Goal: Information Seeking & Learning: Learn about a topic

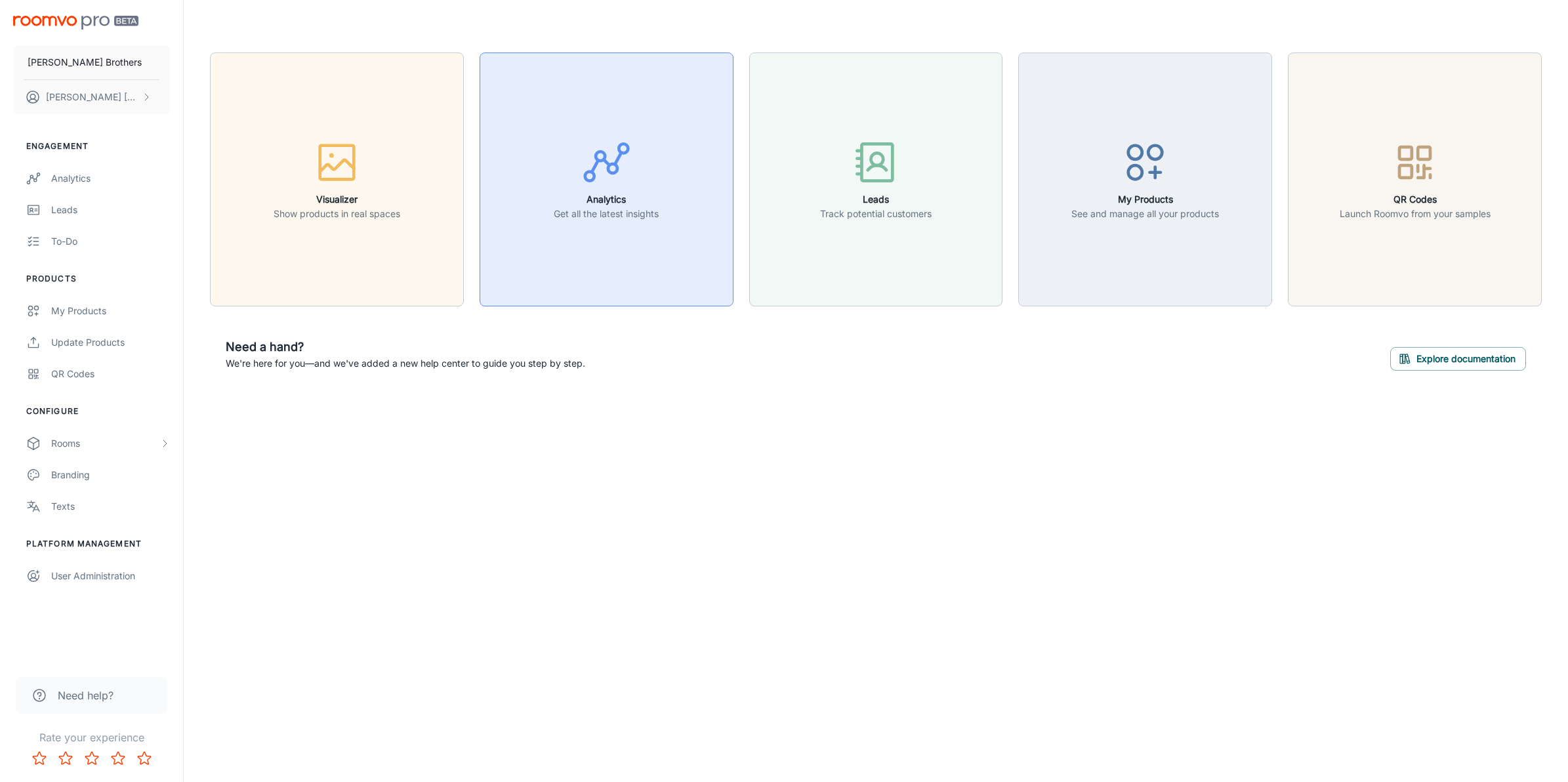
click at [561, 175] on div "button" at bounding box center [606, 164] width 105 height 54
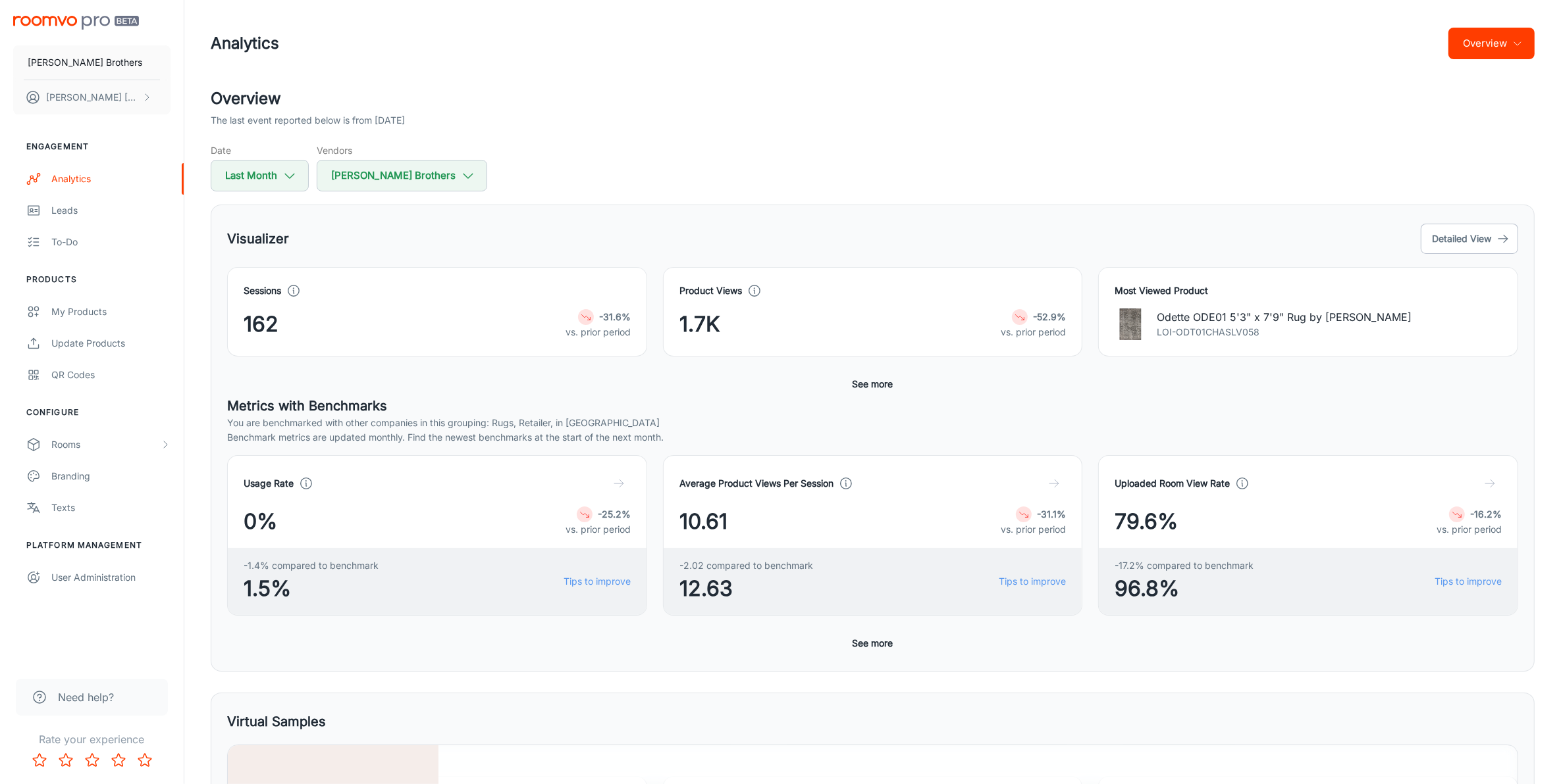
click at [711, 409] on h5 "Metrics with Benchmarks" at bounding box center [873, 406] width 1290 height 19
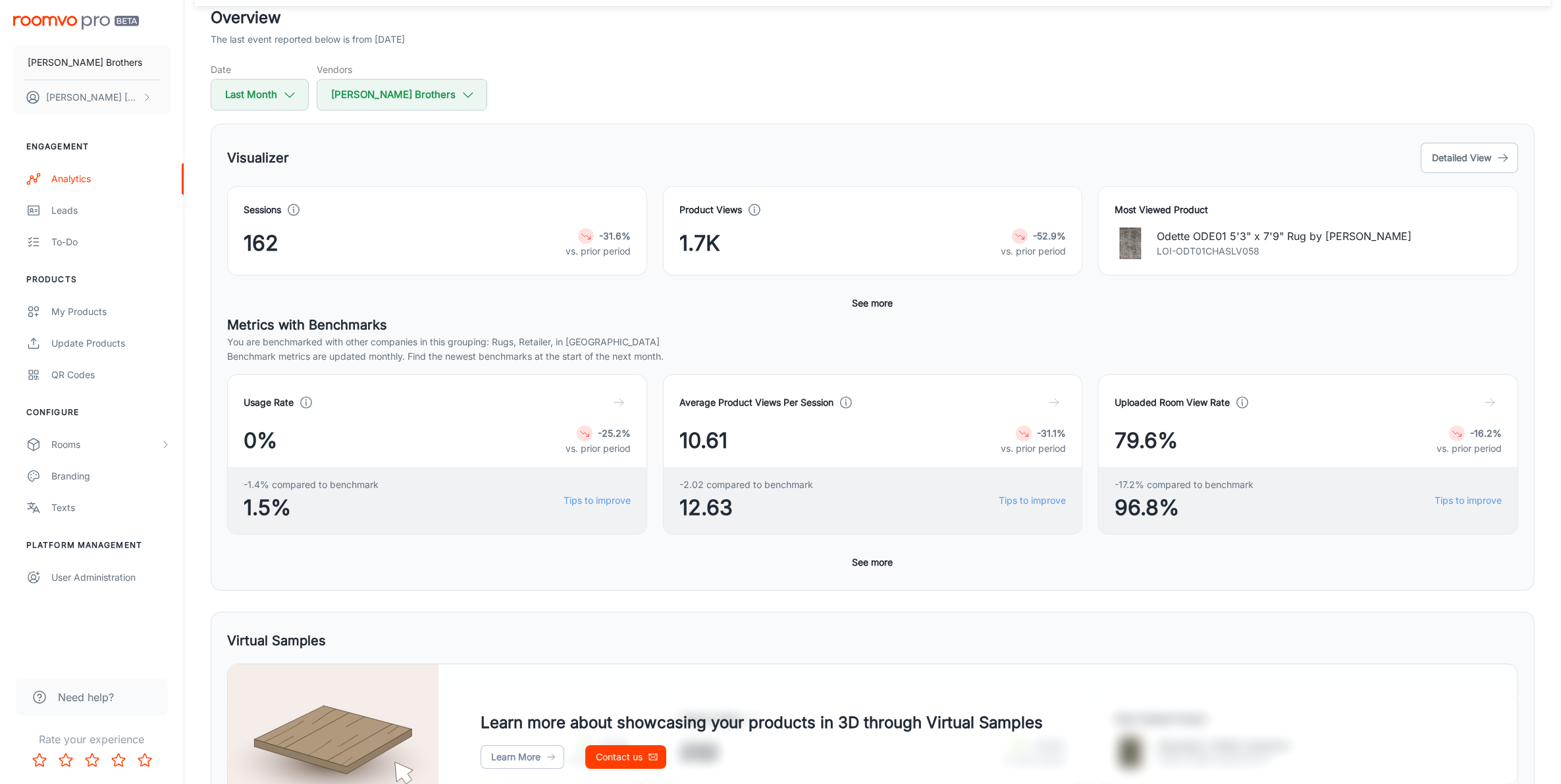
scroll to position [82, 0]
click at [861, 560] on button "See more" at bounding box center [873, 561] width 52 height 24
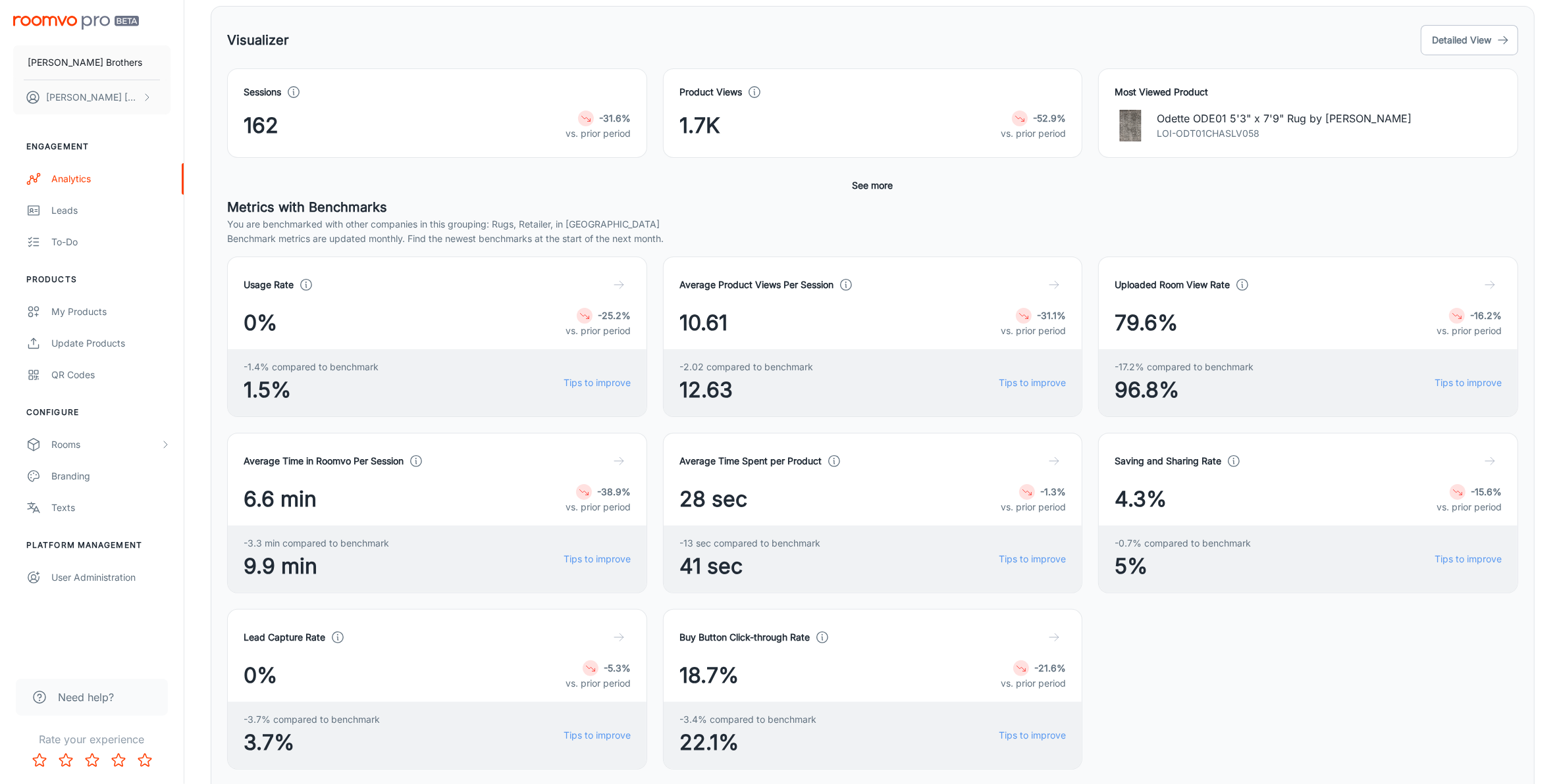
scroll to position [0, 0]
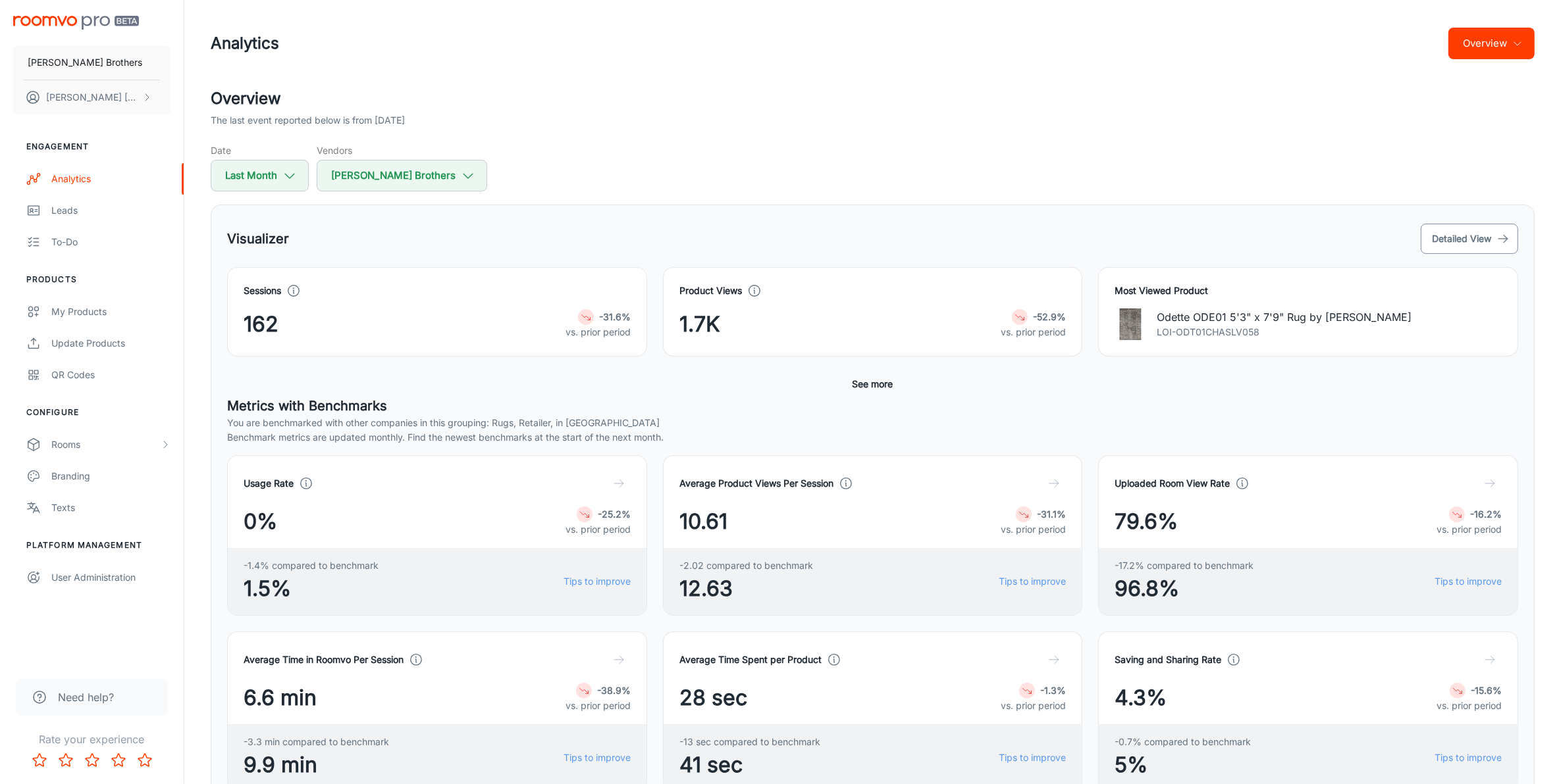
click at [1486, 229] on button "Detailed View" at bounding box center [1469, 238] width 98 height 30
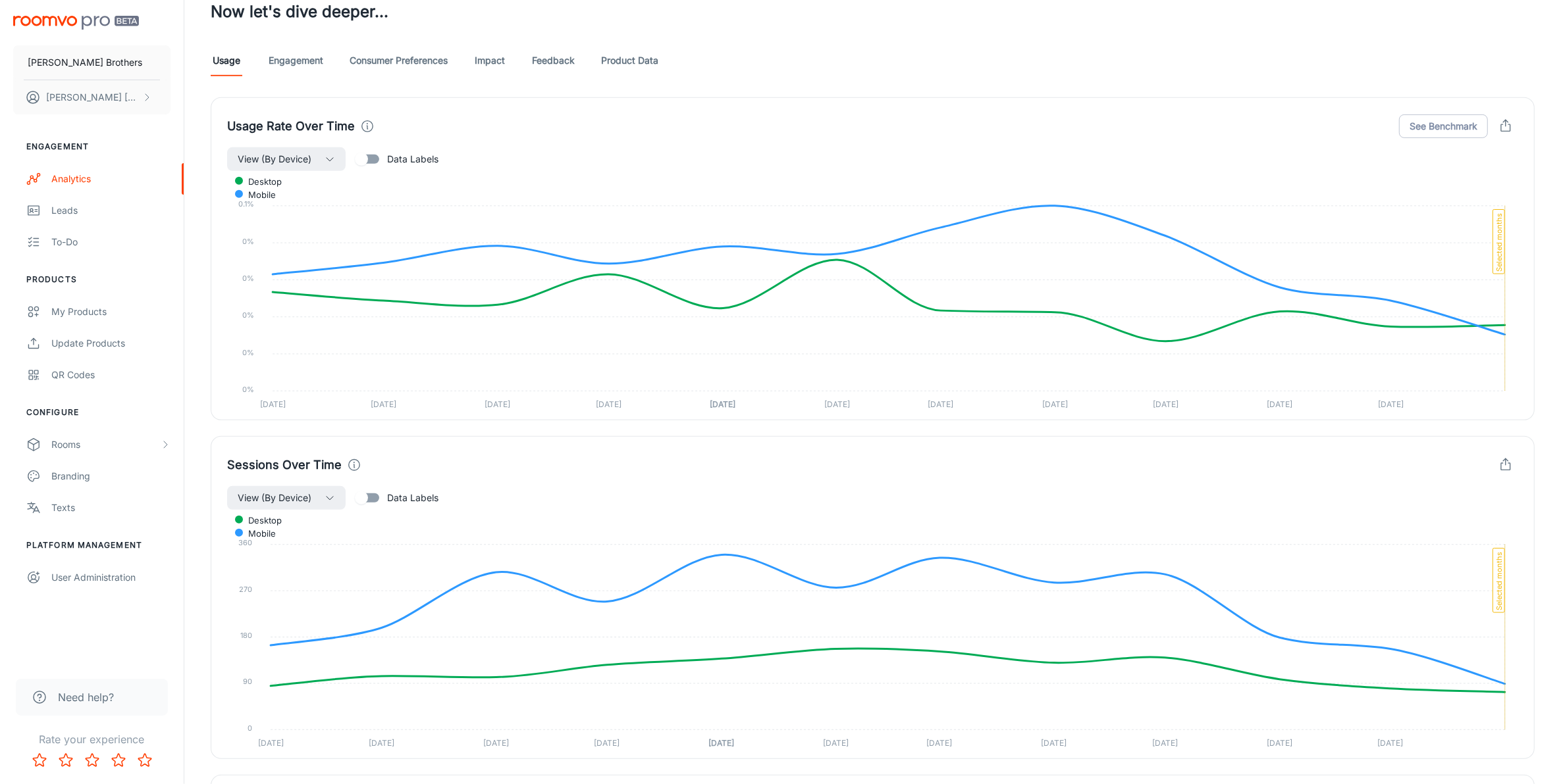
scroll to position [658, 0]
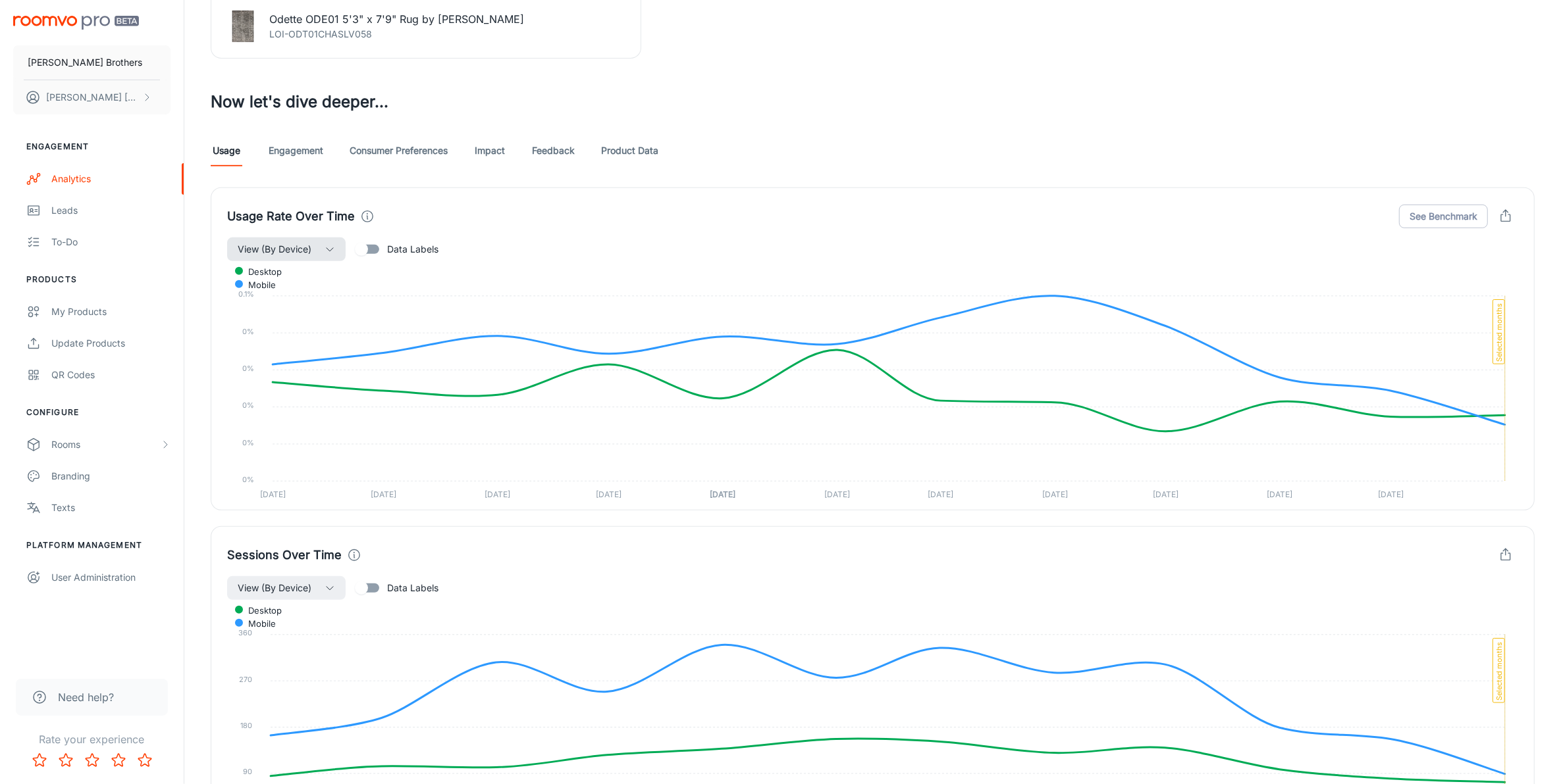
click at [320, 247] on button "View (By Device)" at bounding box center [286, 249] width 119 height 24
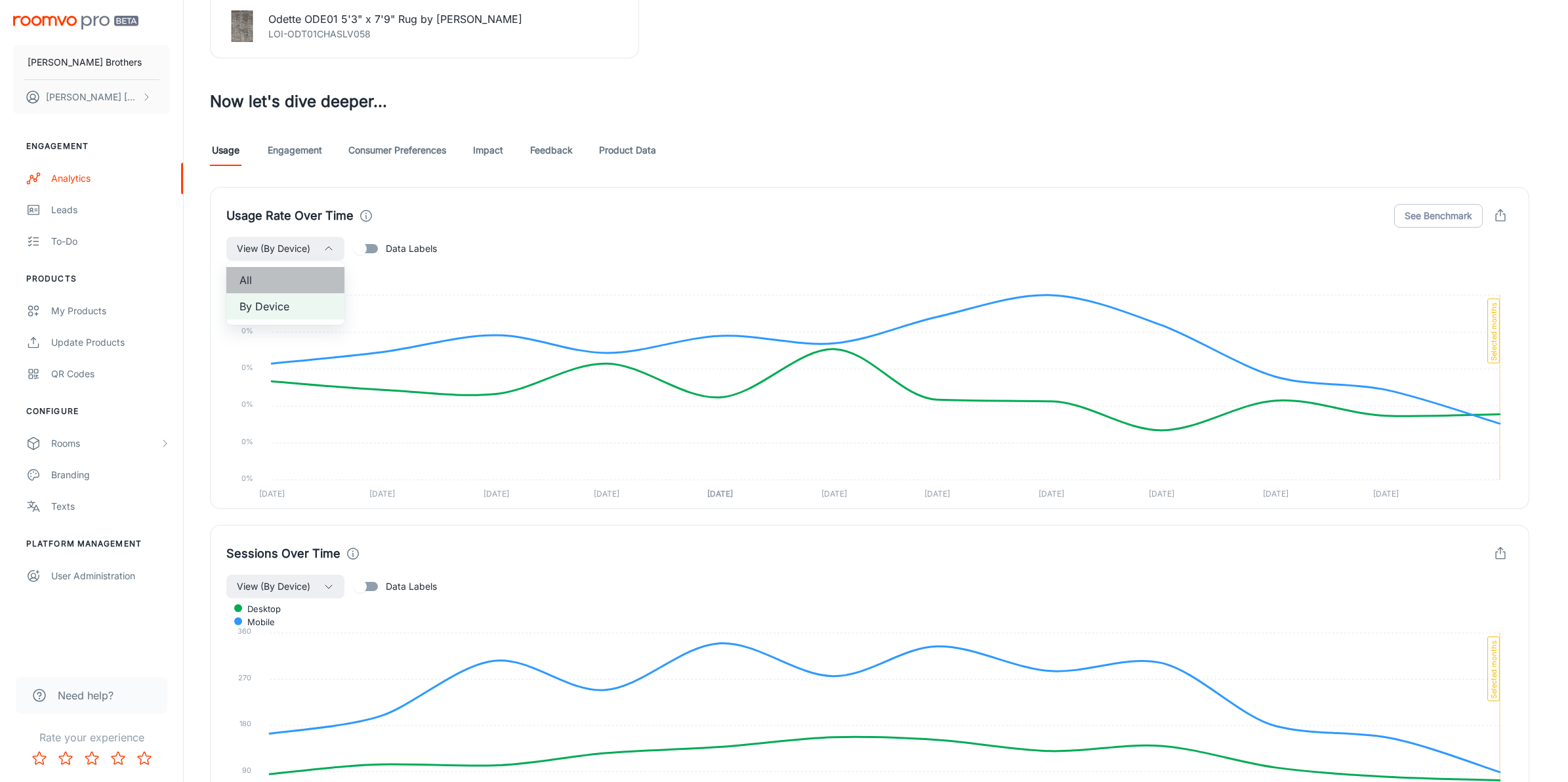
click at [310, 277] on span "All" at bounding box center [285, 280] width 92 height 16
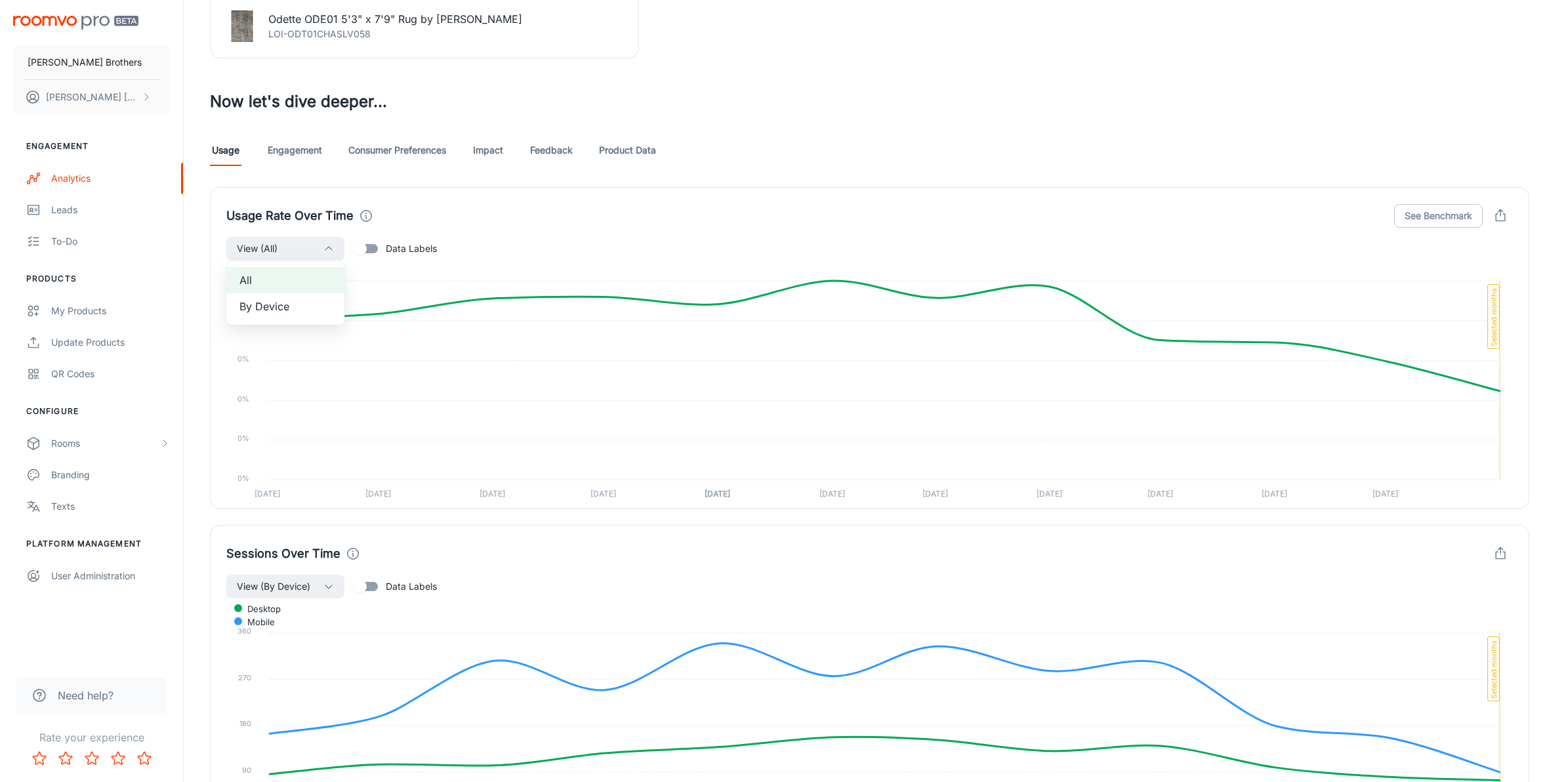
click at [1235, 211] on div at bounding box center [784, 391] width 1568 height 782
click at [1498, 225] on button "button" at bounding box center [1500, 216] width 25 height 25
click at [1486, 271] on span "Download CSV" at bounding box center [1462, 274] width 76 height 16
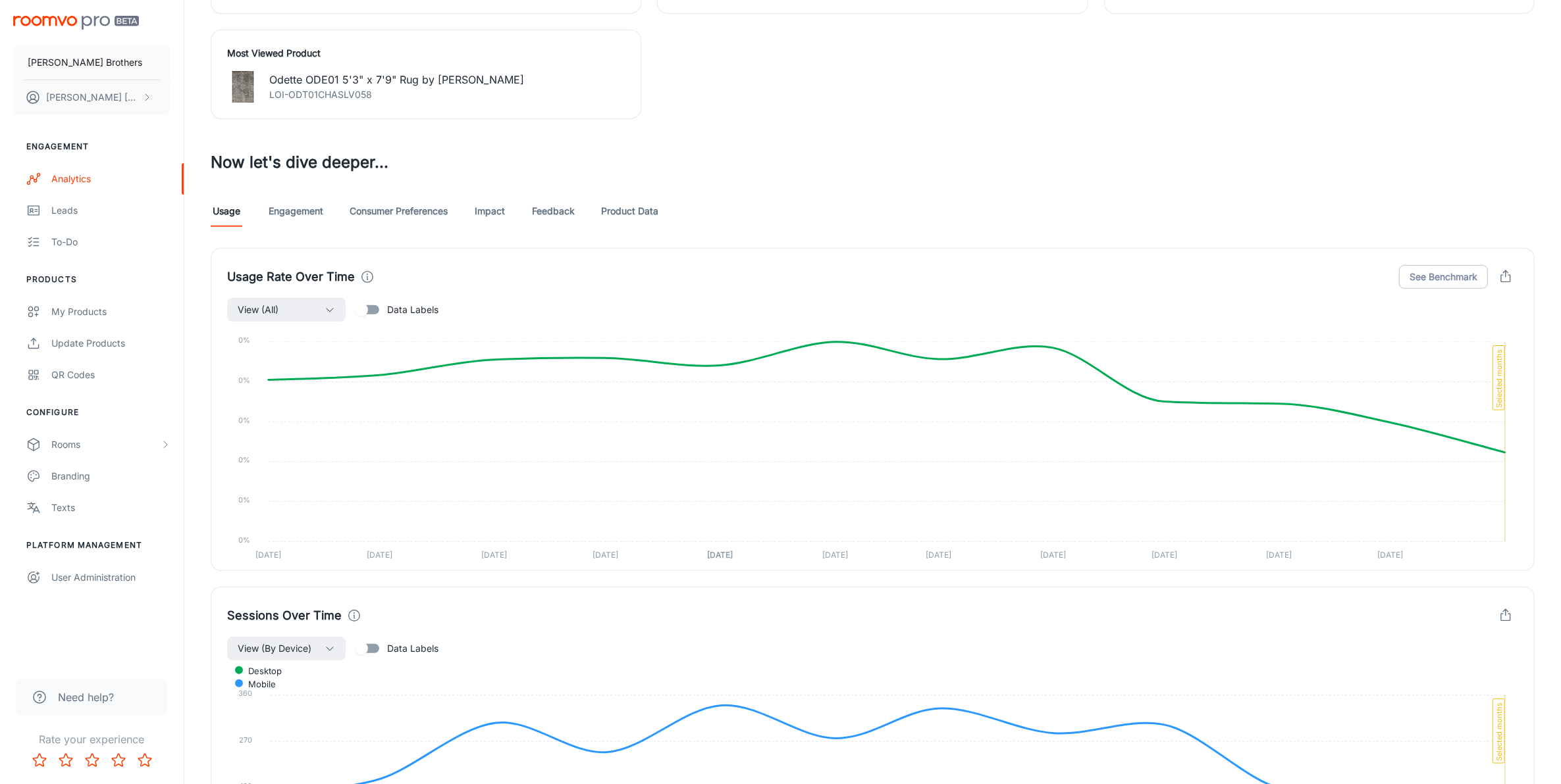
scroll to position [555, 0]
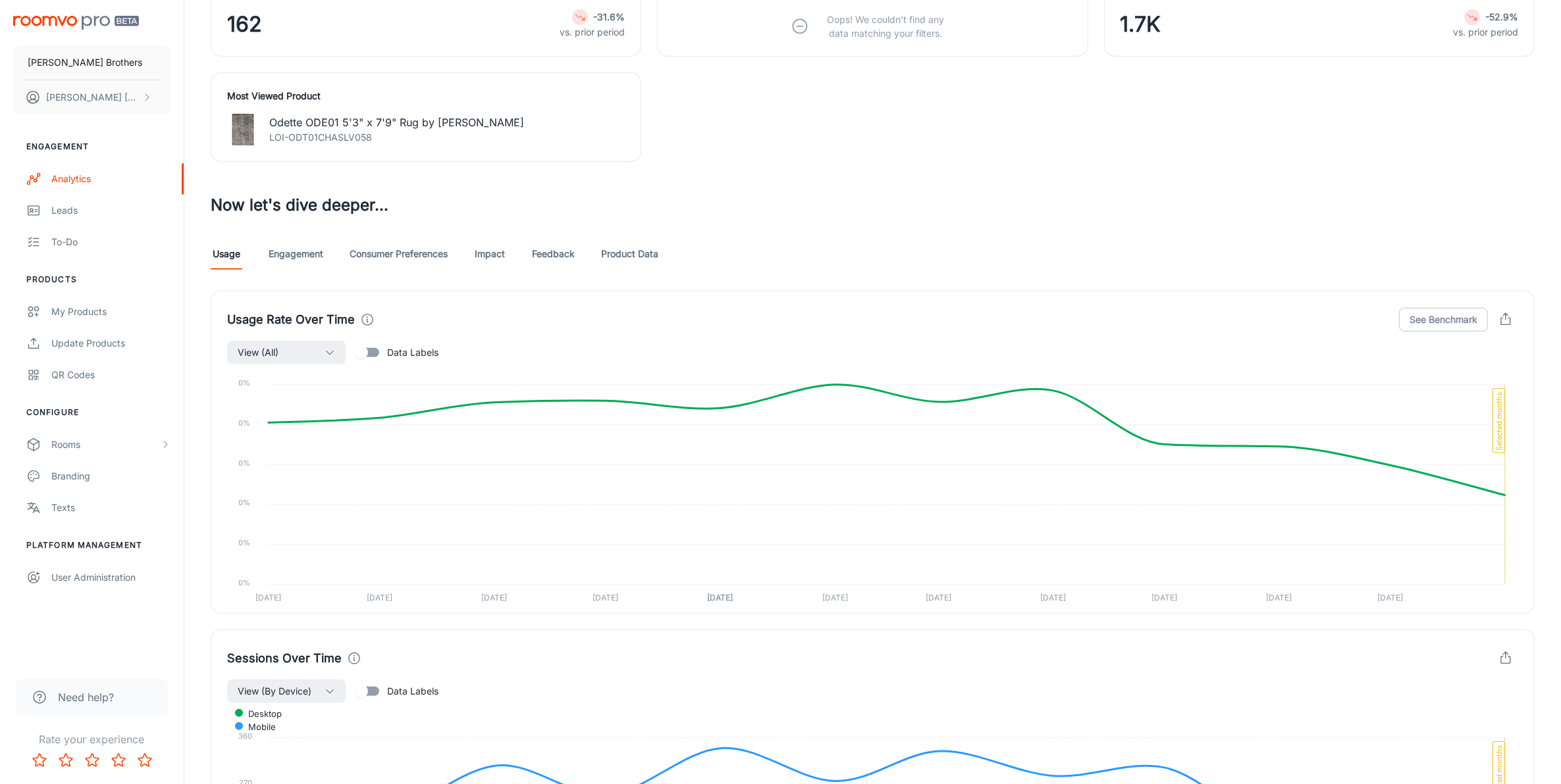
click at [481, 258] on link "Impact" at bounding box center [490, 254] width 31 height 31
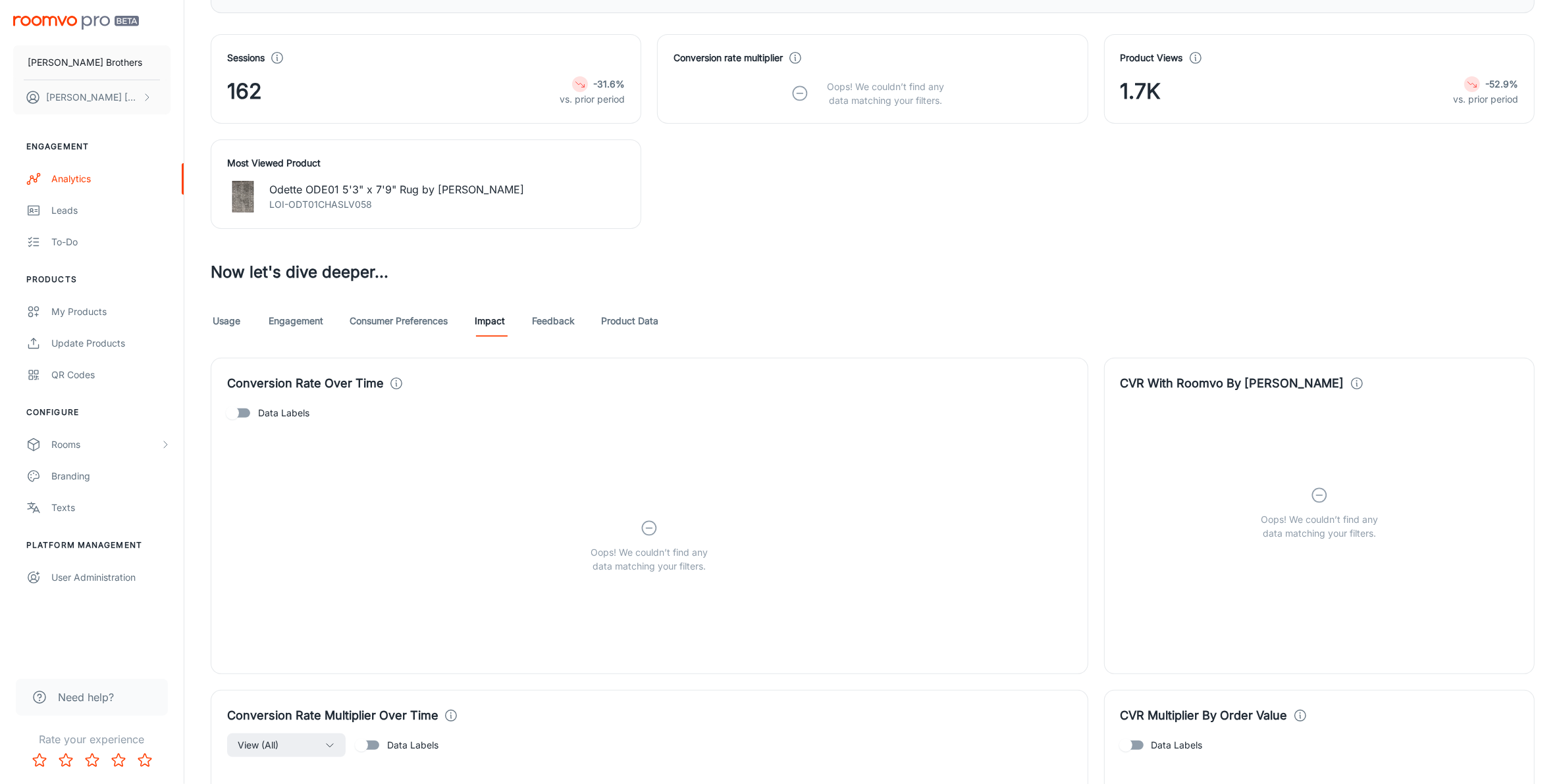
scroll to position [493, 0]
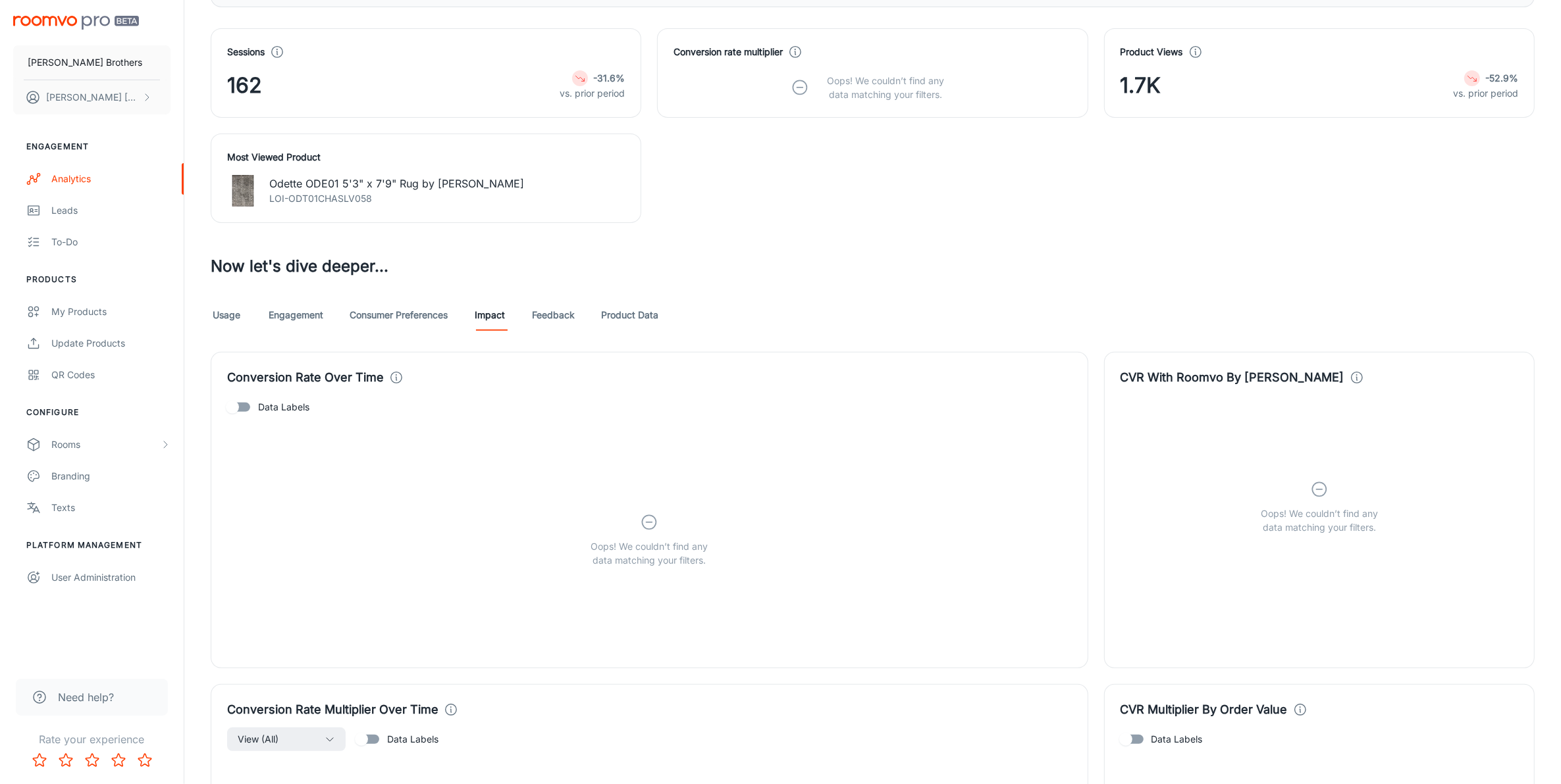
click at [301, 314] on link "Engagement" at bounding box center [295, 315] width 54 height 31
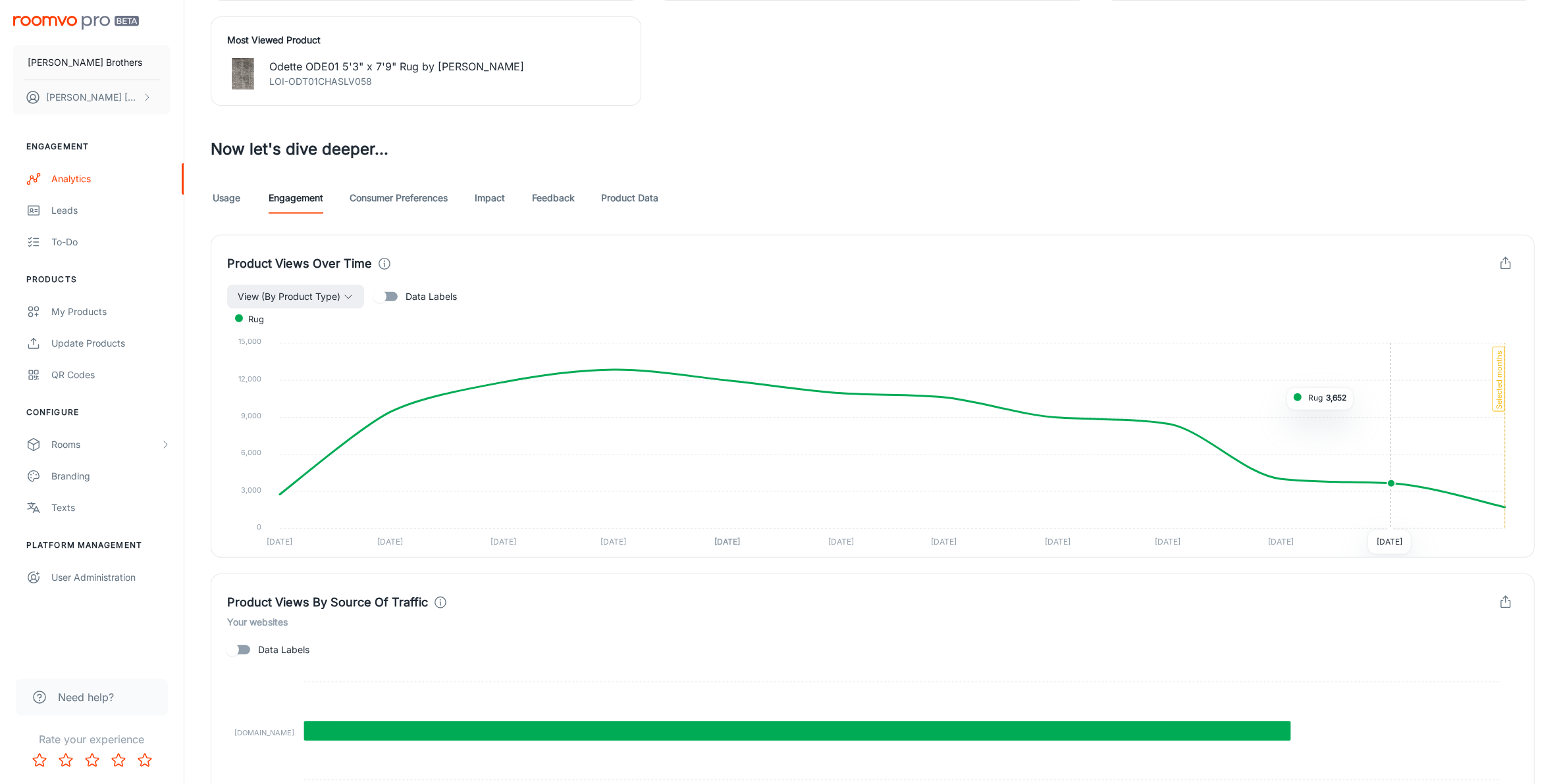
scroll to position [594, 0]
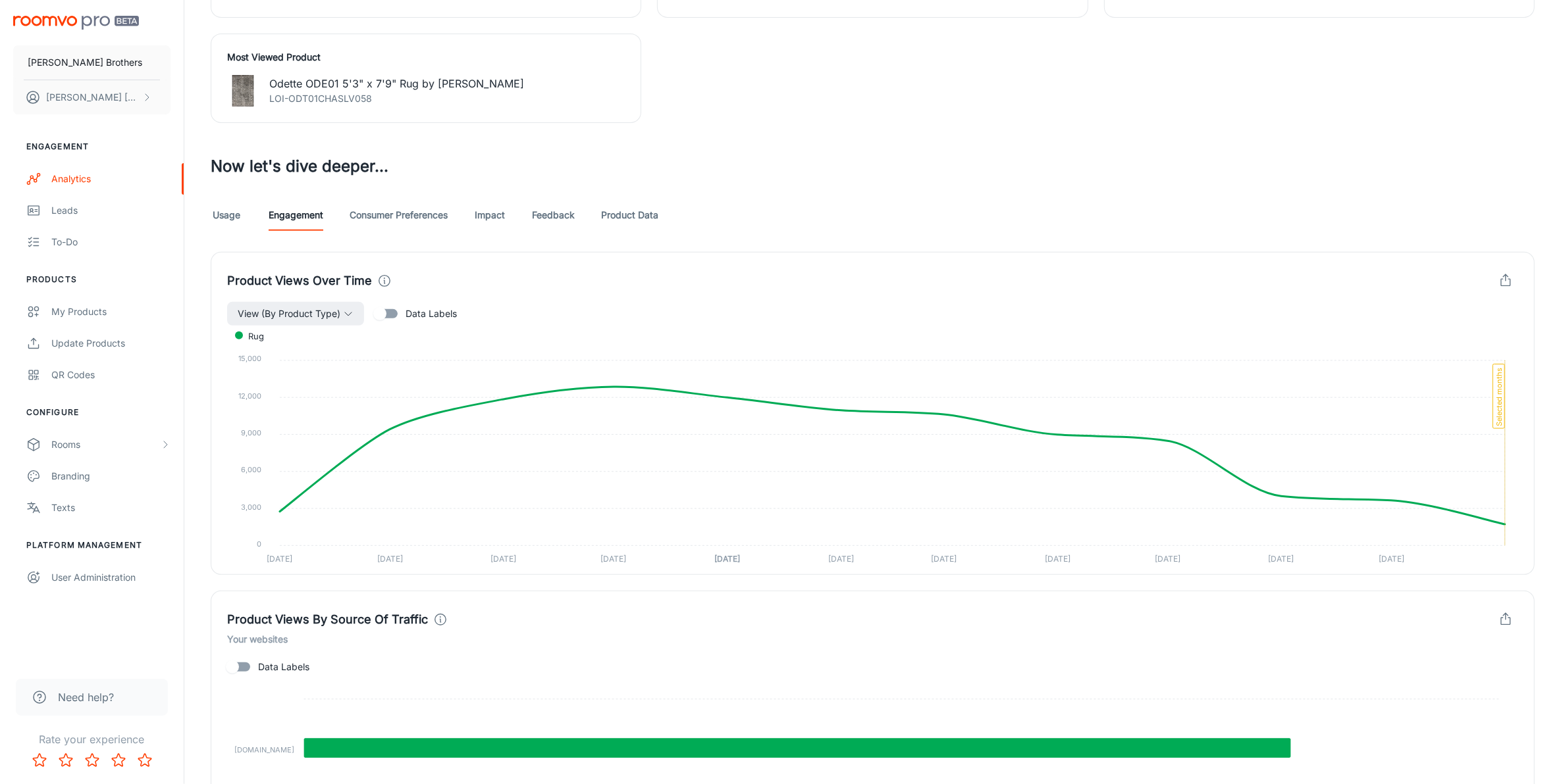
click at [416, 218] on link "Consumer Preferences" at bounding box center [399, 215] width 98 height 31
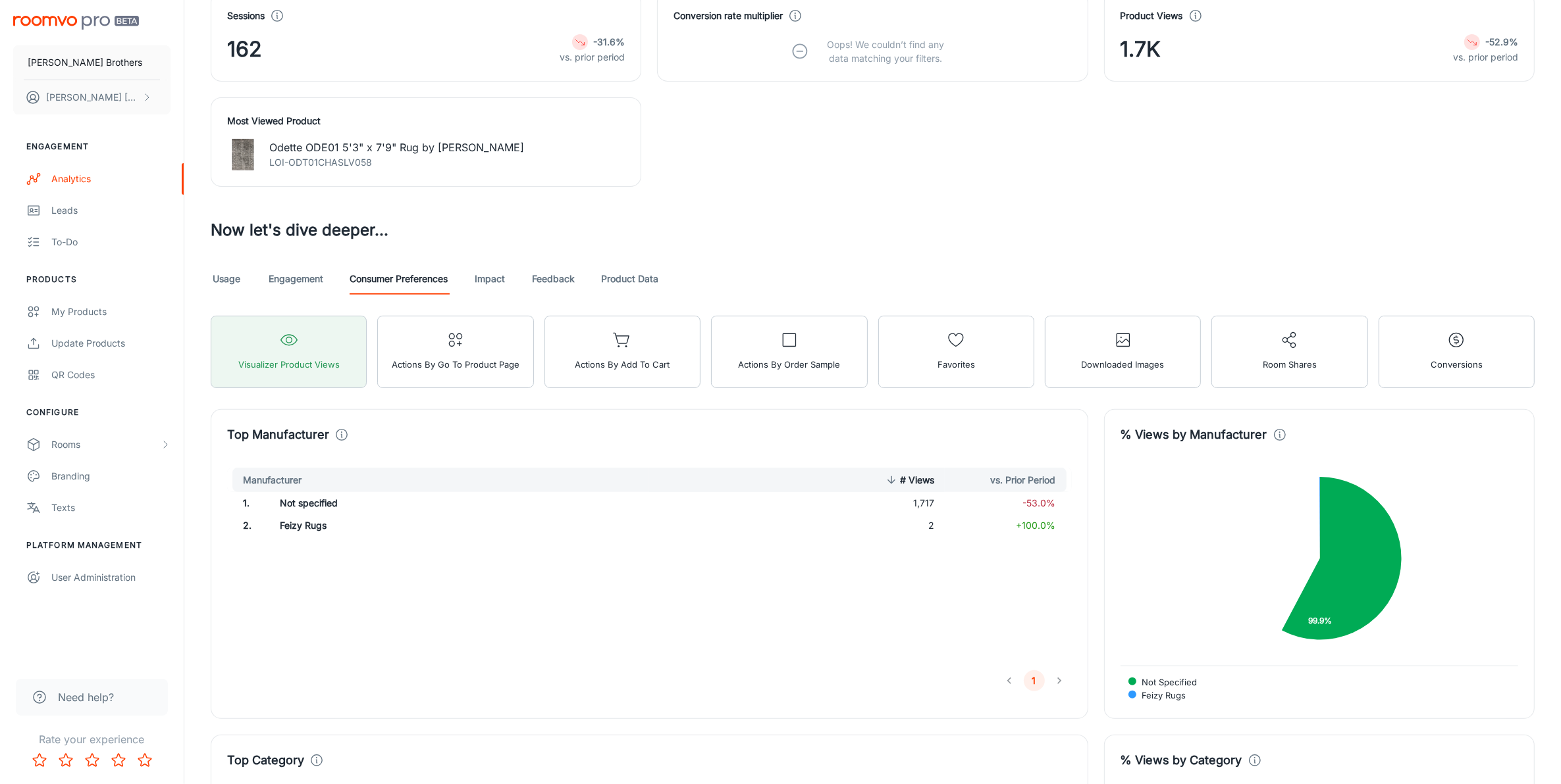
scroll to position [576, 0]
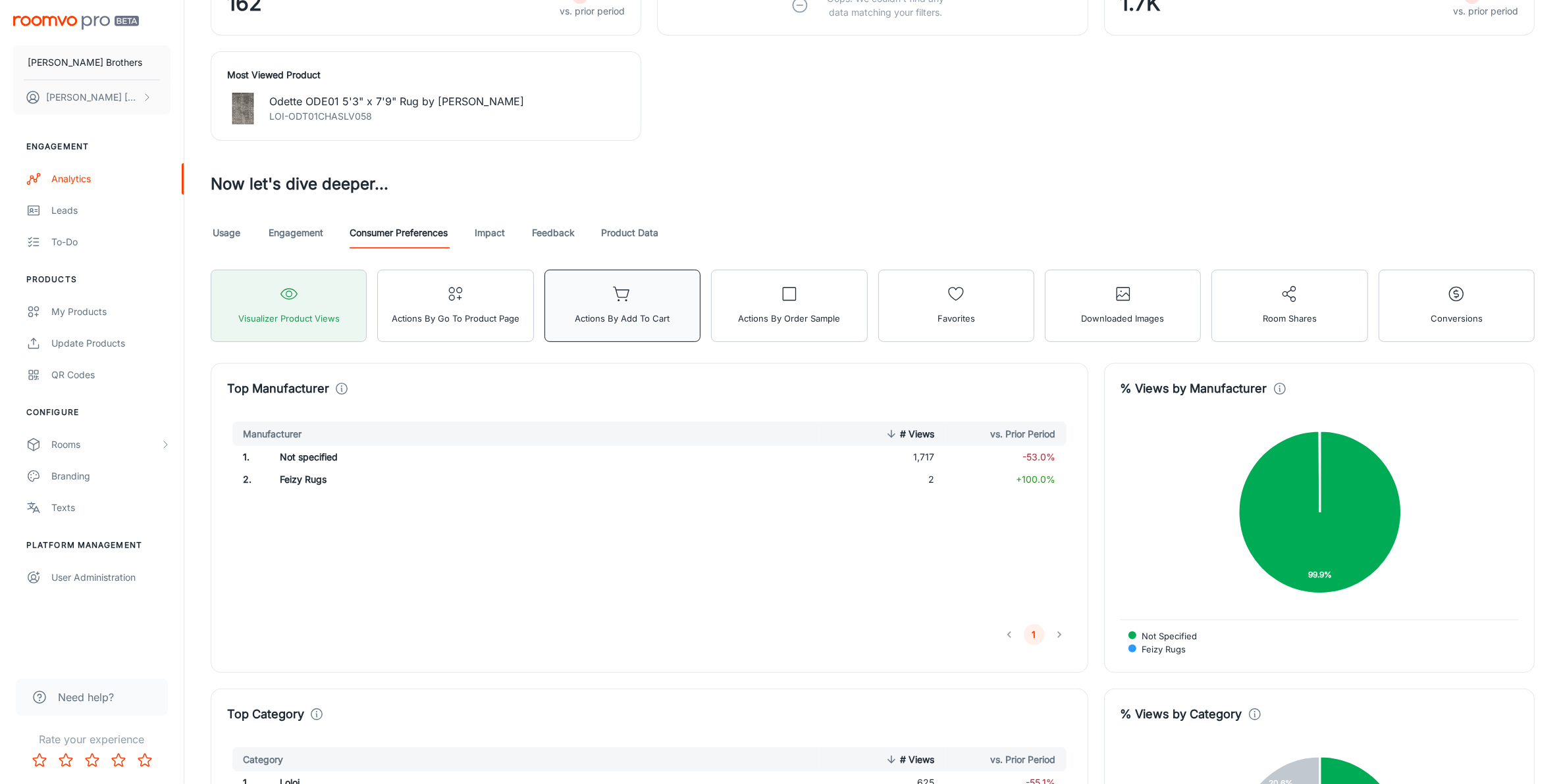
click at [620, 317] on span "Actions by Add to Cart" at bounding box center [621, 318] width 95 height 17
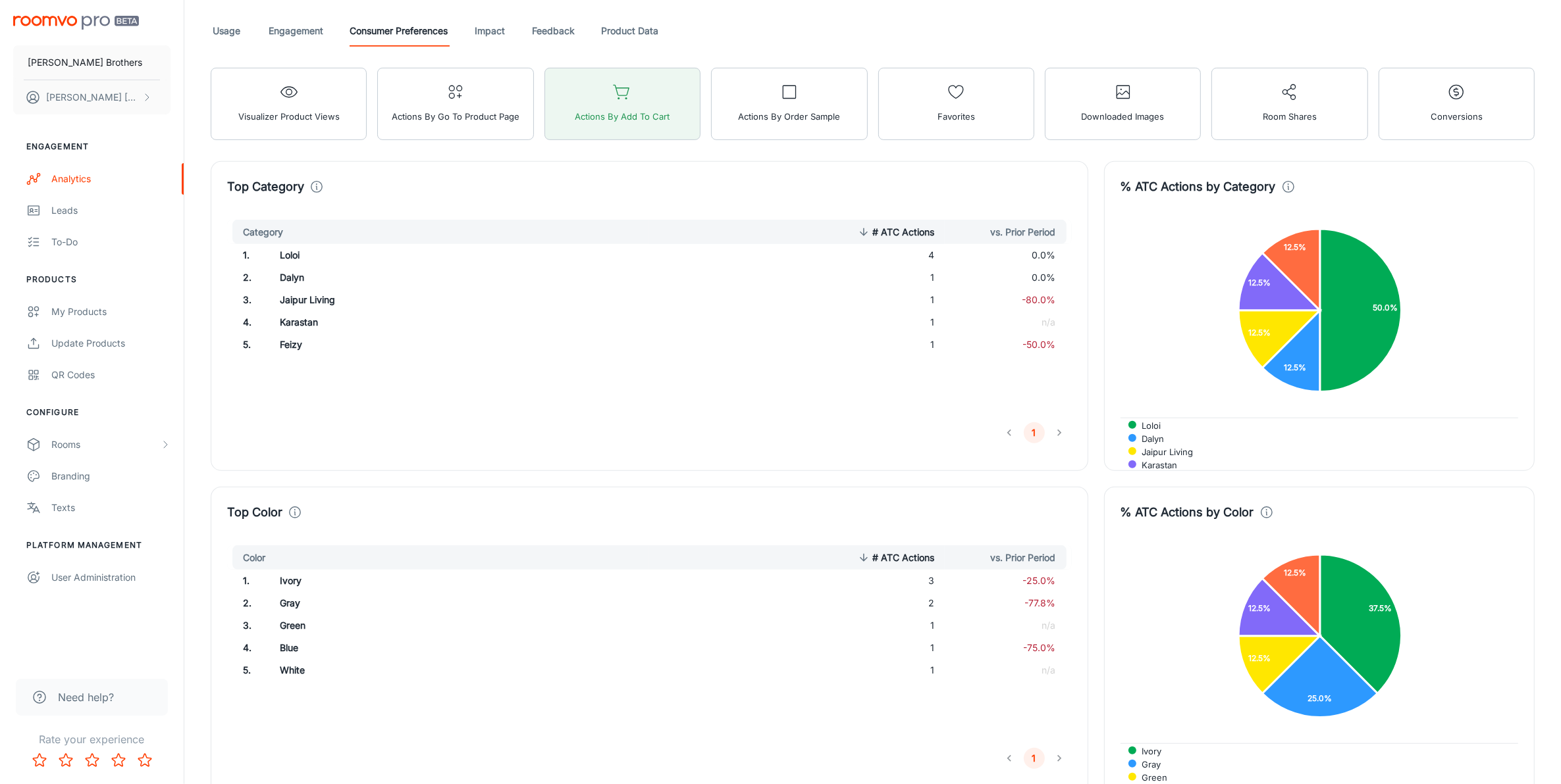
scroll to position [741, 0]
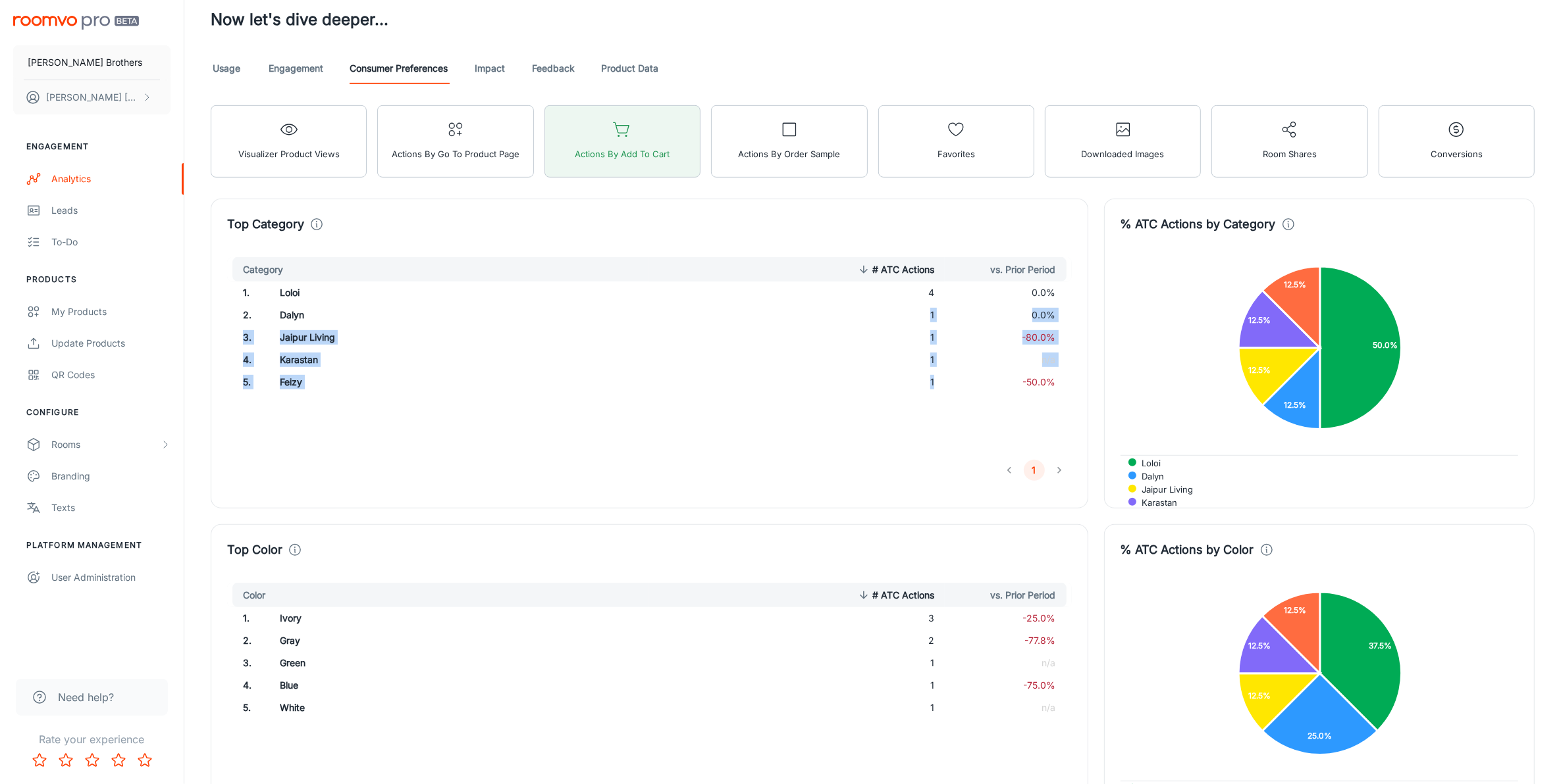
drag, startPoint x: 946, startPoint y: 377, endPoint x: 886, endPoint y: 317, distance: 84.9
click at [886, 317] on tbody "1 . Loloi 4 0.0% 2 . Dalyn 1 0.0% 3 . Jaipur Living 1 -80.0% 4 . Karastan 1 n/a…" at bounding box center [650, 338] width 845 height 112
click at [446, 123] on icon "button" at bounding box center [456, 130] width 18 height 18
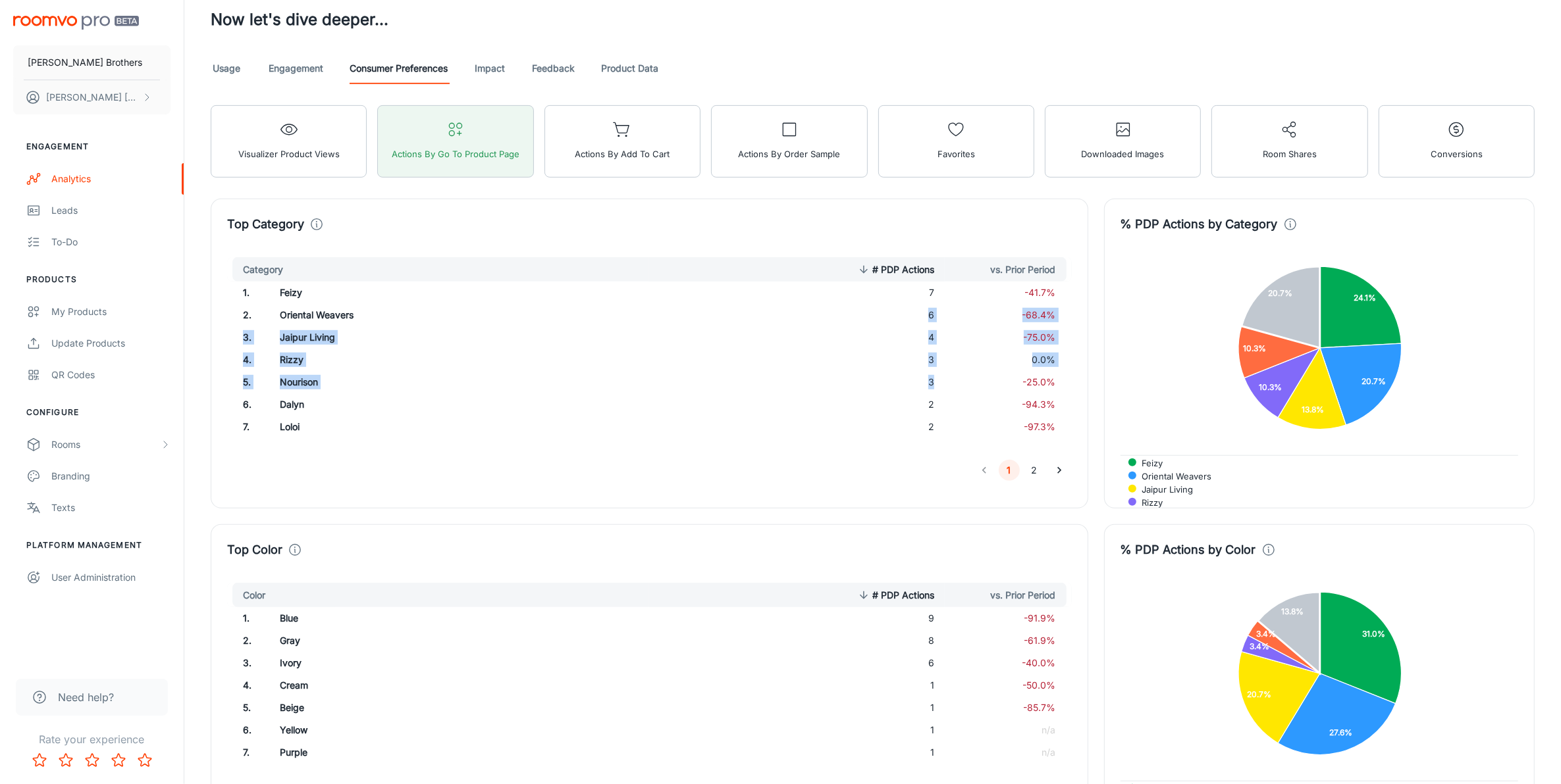
click at [967, 371] on td "0.0%" at bounding box center [1007, 360] width 126 height 22
click at [1064, 474] on icon "Go to next page" at bounding box center [1059, 470] width 13 height 13
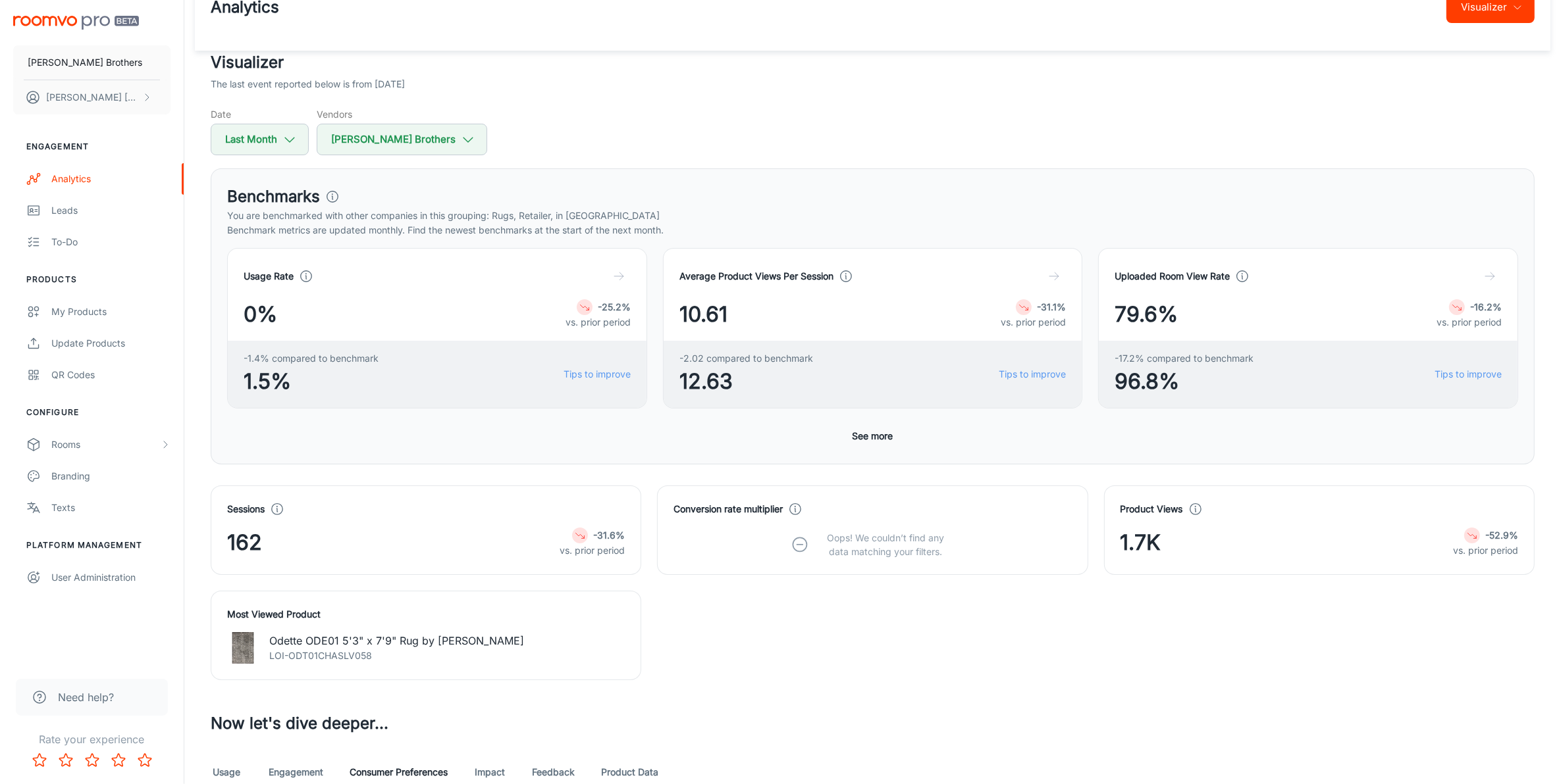
scroll to position [35, 0]
